Goal: Contribute content: Add original content to the website for others to see

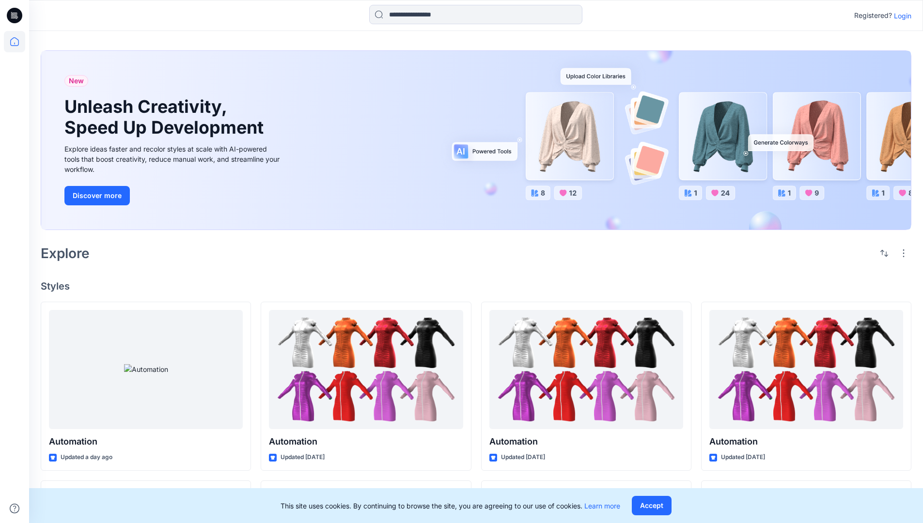
click at [900, 15] on p "Login" at bounding box center [902, 16] width 17 height 10
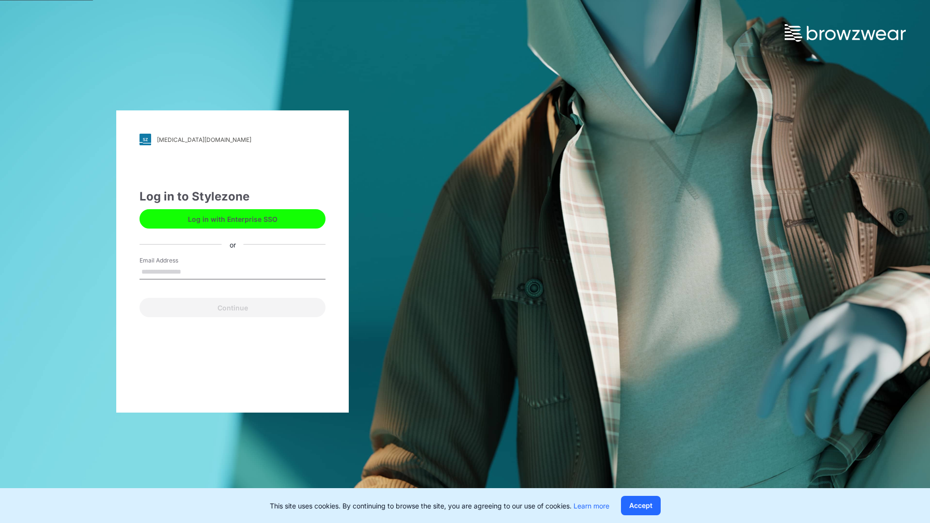
click at [191, 271] on input "Email Address" at bounding box center [232, 272] width 186 height 15
type input "**********"
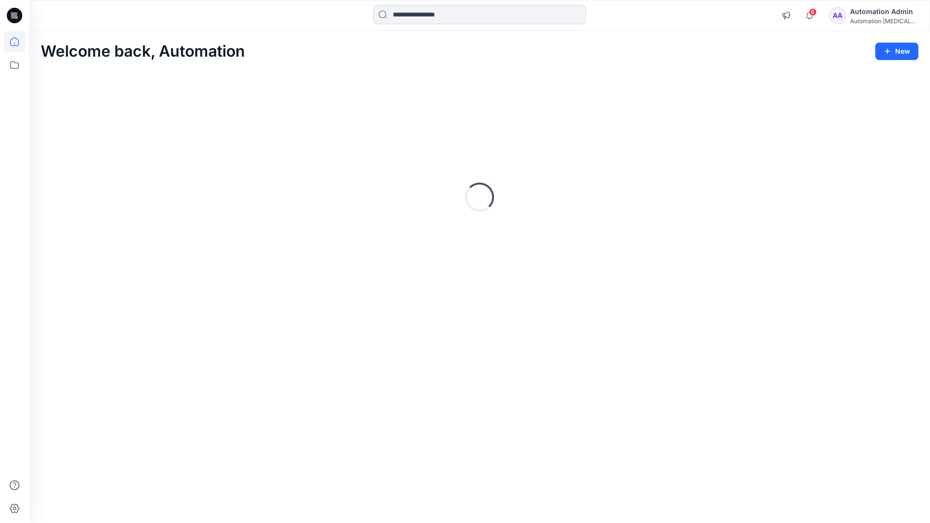
click at [18, 42] on icon at bounding box center [14, 41] width 9 height 9
click at [889, 54] on icon "button" at bounding box center [887, 51] width 8 height 8
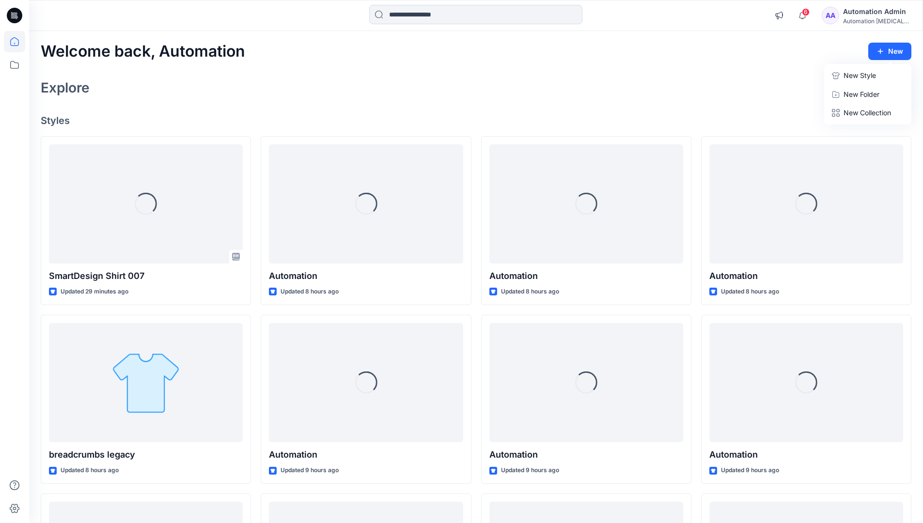
click at [840, 77] on button "New Style" at bounding box center [867, 75] width 83 height 19
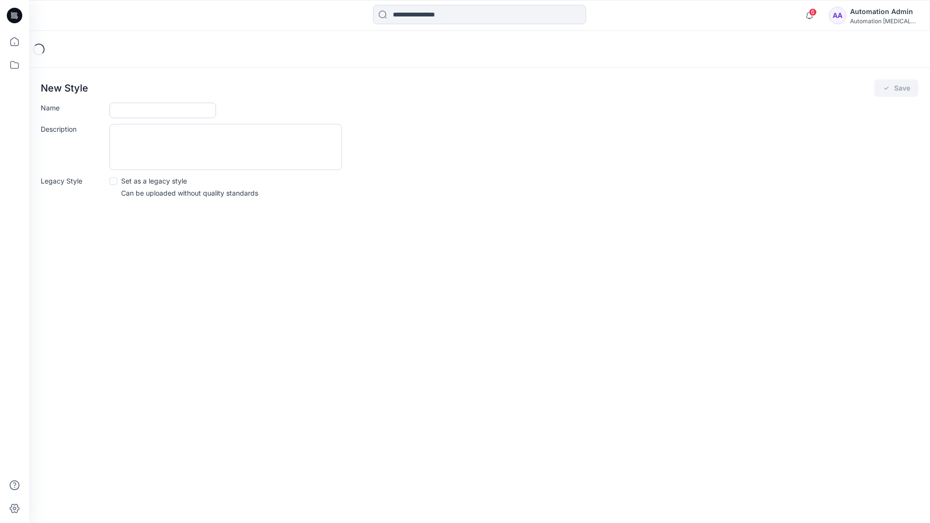
click at [129, 108] on input "Name" at bounding box center [162, 110] width 107 height 15
type input "**********"
click at [906, 88] on button "Save" at bounding box center [896, 87] width 44 height 17
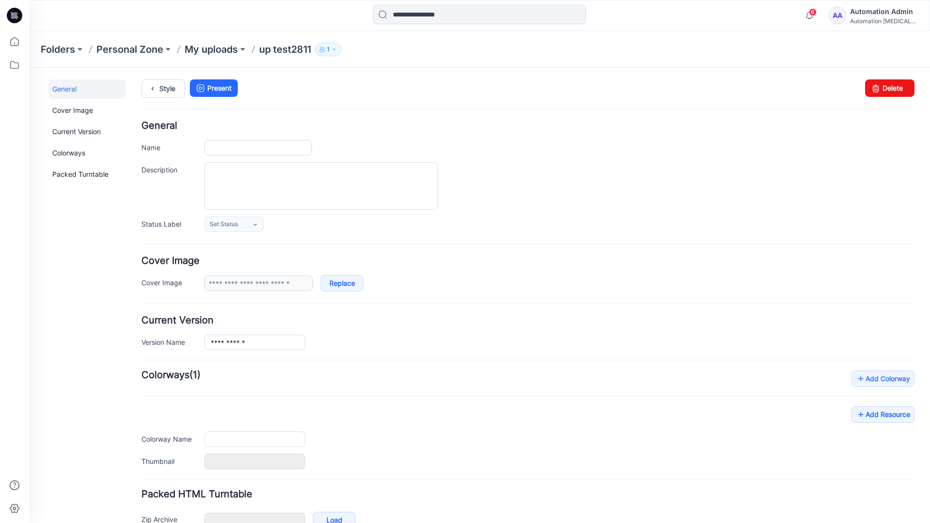
type input "**********"
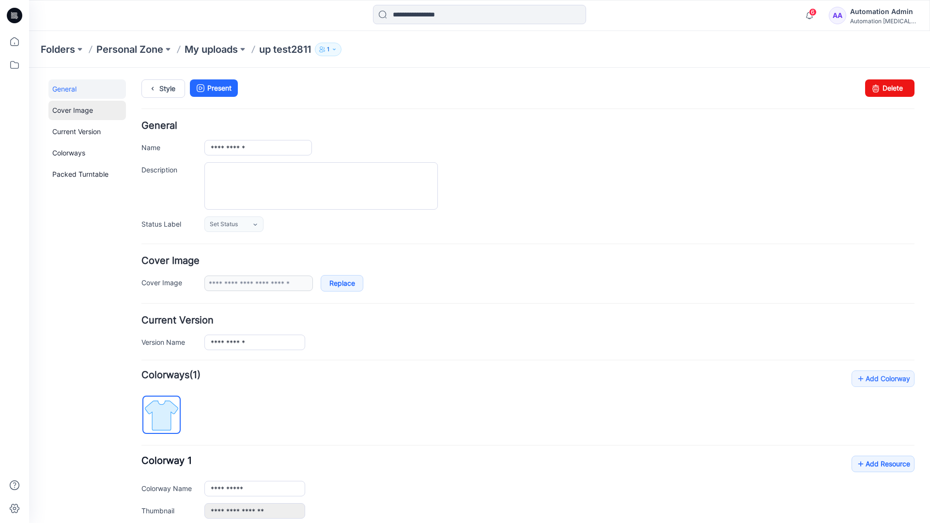
click at [71, 109] on link "Cover Image" at bounding box center [86, 110] width 77 height 19
click at [67, 129] on link "Current Version" at bounding box center [86, 131] width 77 height 19
click at [71, 152] on link "Colorways" at bounding box center [86, 152] width 77 height 19
click at [73, 175] on link "Packed Turntable" at bounding box center [86, 174] width 77 height 19
click at [876, 92] on link "Delete" at bounding box center [889, 87] width 49 height 17
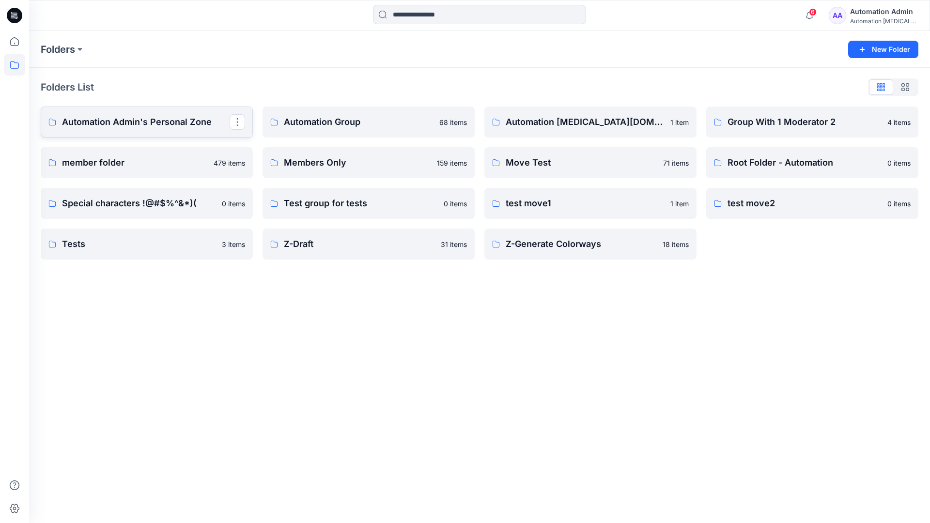
click at [154, 125] on p "Automation Admin's Personal Zone" at bounding box center [146, 122] width 168 height 14
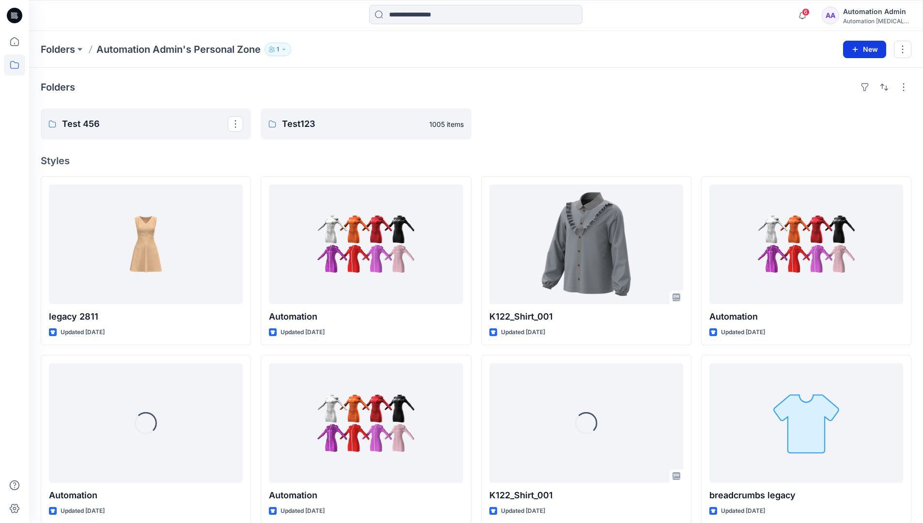
click at [854, 47] on icon "button" at bounding box center [855, 50] width 8 height 8
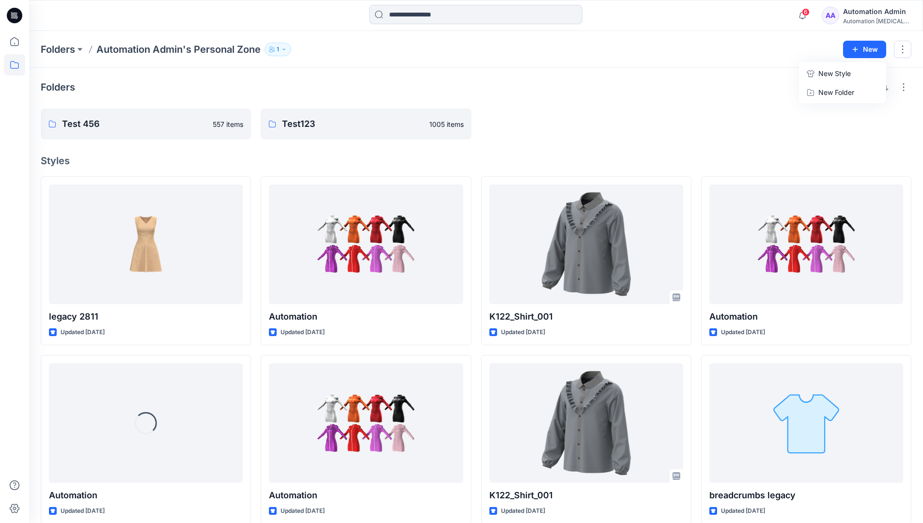
click at [845, 72] on p "New Style" at bounding box center [834, 74] width 32 height 12
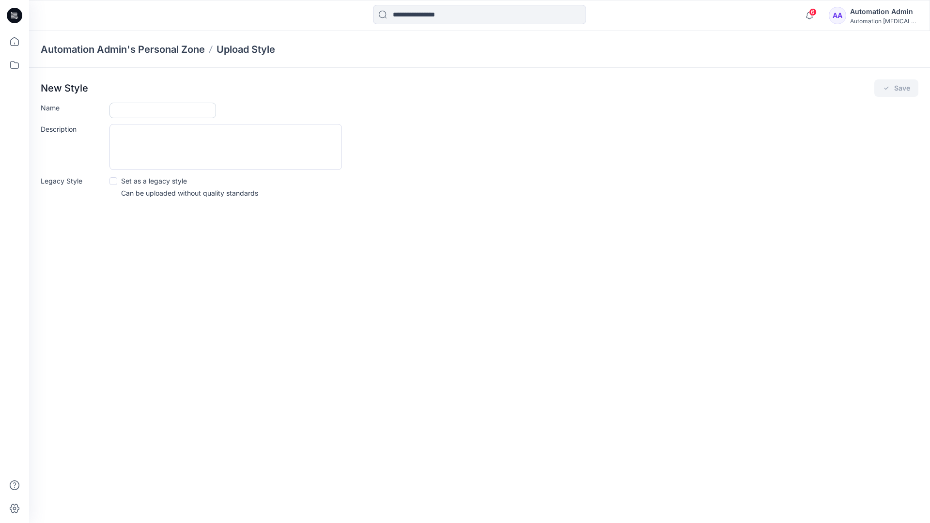
click at [128, 108] on input "Name" at bounding box center [162, 110] width 107 height 15
type input "**********"
click at [114, 180] on span at bounding box center [113, 181] width 8 height 8
click at [899, 90] on button "Save" at bounding box center [896, 87] width 44 height 17
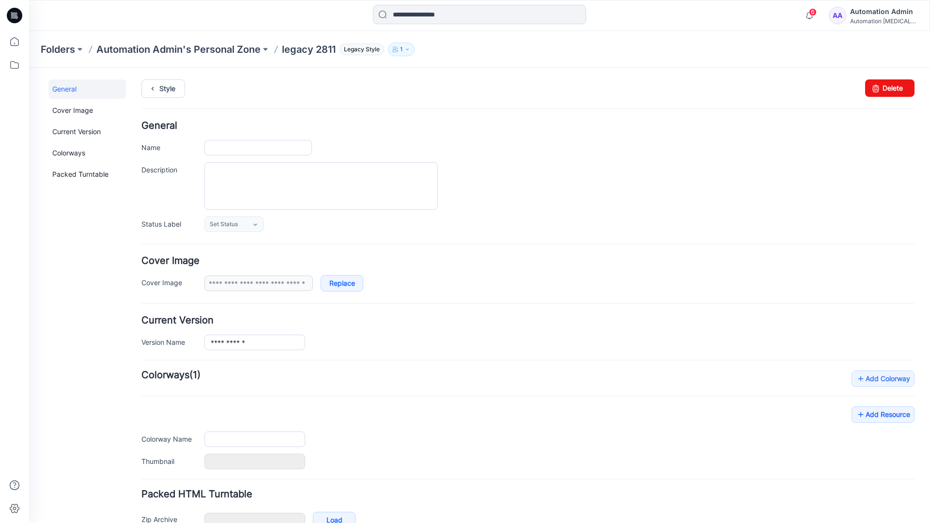
type input "**********"
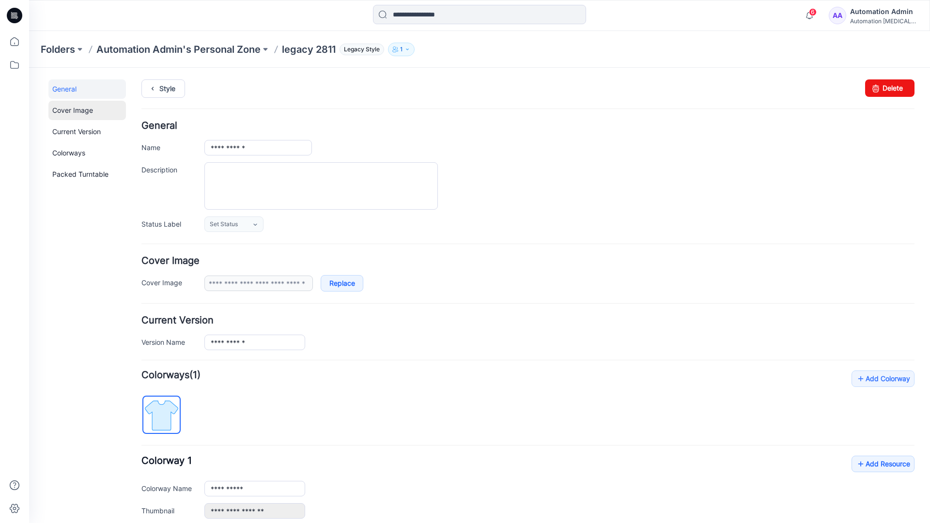
click at [74, 110] on link "Cover Image" at bounding box center [86, 110] width 77 height 19
click at [74, 135] on link "Current Version" at bounding box center [86, 131] width 77 height 19
click at [71, 152] on link "Colorways" at bounding box center [86, 152] width 77 height 19
click at [77, 174] on link "Packed Turntable" at bounding box center [86, 174] width 77 height 19
click at [879, 87] on link "Delete" at bounding box center [889, 87] width 49 height 17
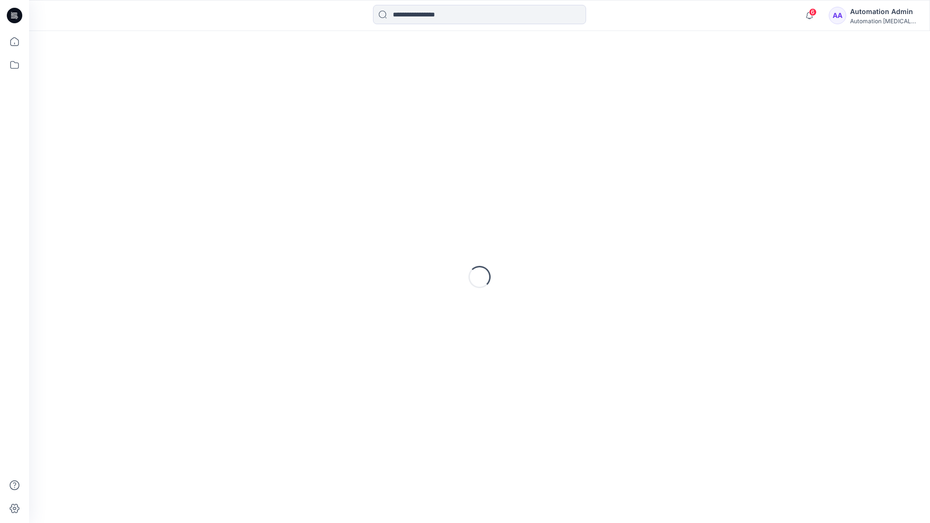
click at [879, 21] on div "Automation [MEDICAL_DATA]..." at bounding box center [884, 20] width 68 height 7
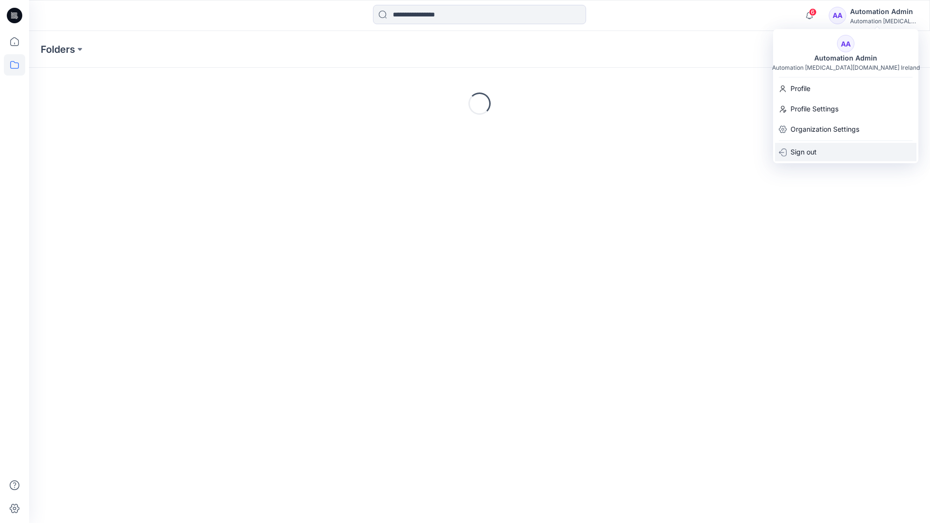
click at [808, 151] on p "Sign out" at bounding box center [803, 152] width 26 height 18
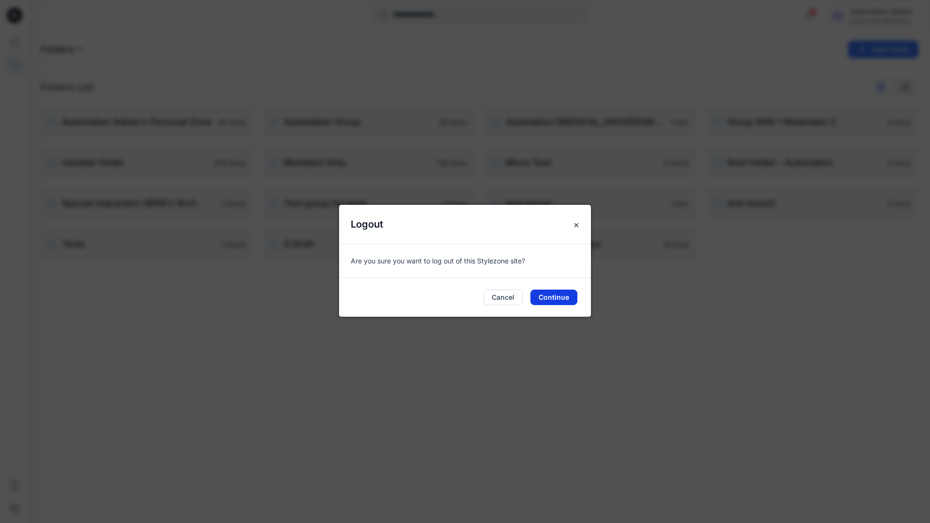
click at [564, 294] on button "Continue" at bounding box center [553, 297] width 47 height 15
